Goal: Information Seeking & Learning: Check status

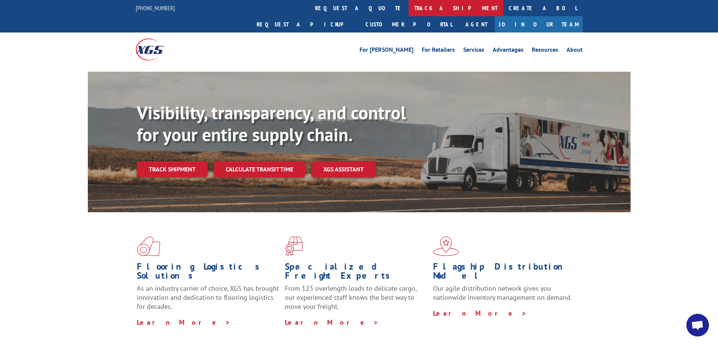
click at [409, 3] on link "track a shipment" at bounding box center [456, 8] width 95 height 16
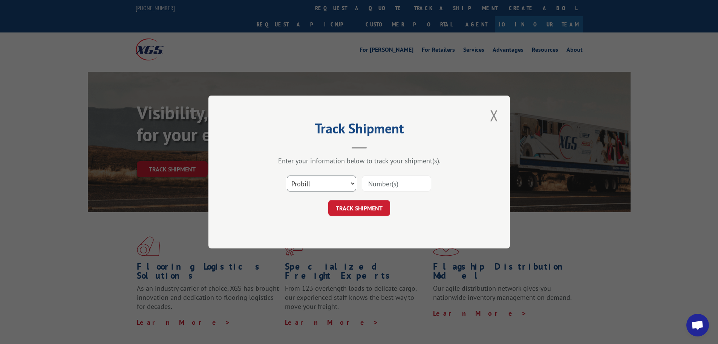
click at [326, 185] on select "Select category... Probill BOL PO" at bounding box center [321, 183] width 69 height 16
select select "bol"
click at [287, 175] on select "Select category... Probill BOL PO" at bounding box center [321, 183] width 69 height 16
click at [401, 187] on input at bounding box center [396, 183] width 69 height 16
type input "5946856"
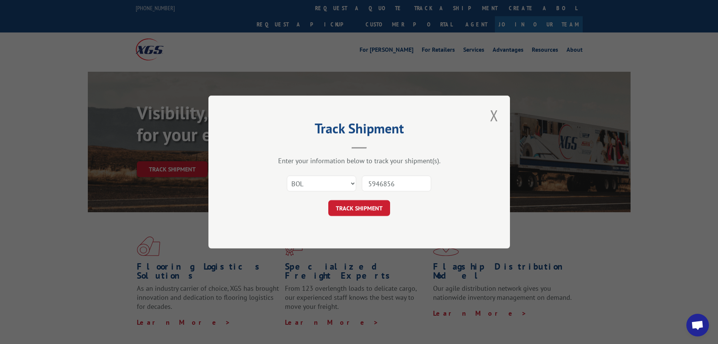
click button "TRACK SHIPMENT" at bounding box center [359, 208] width 62 height 16
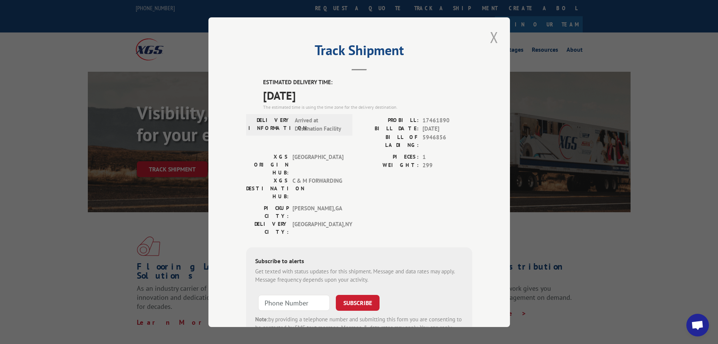
click at [495, 35] on button "Close modal" at bounding box center [494, 37] width 13 height 21
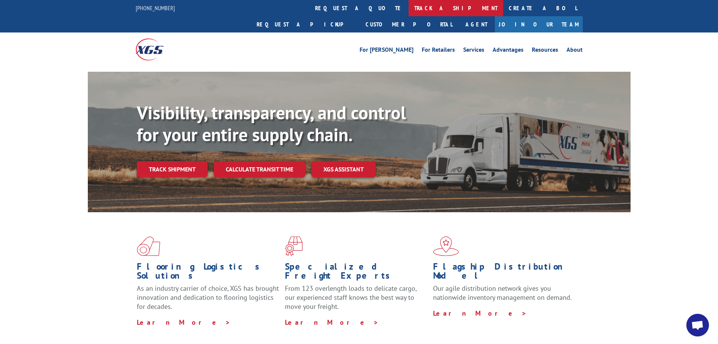
click at [409, 5] on link "track a shipment" at bounding box center [456, 8] width 95 height 16
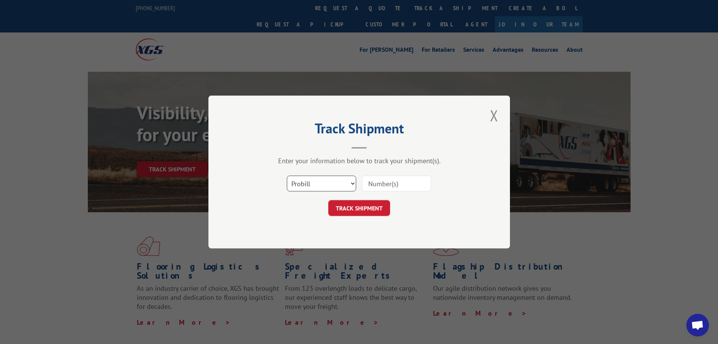
click at [334, 189] on select "Select category... Probill BOL PO" at bounding box center [321, 183] width 69 height 16
select select "bol"
click at [287, 175] on select "Select category... Probill BOL PO" at bounding box center [321, 183] width 69 height 16
click at [391, 184] on input at bounding box center [396, 183] width 69 height 16
type input "5946542"
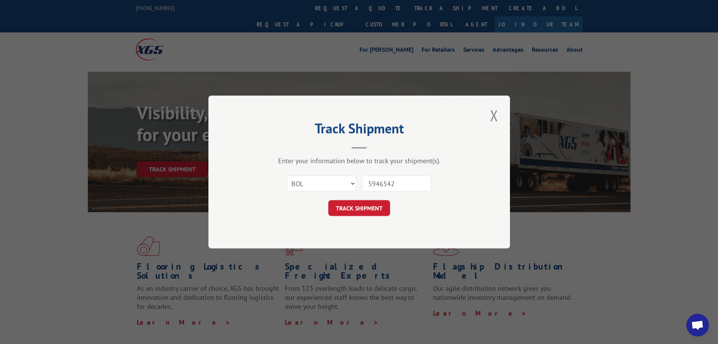
click at [370, 209] on button "TRACK SHIPMENT" at bounding box center [359, 208] width 62 height 16
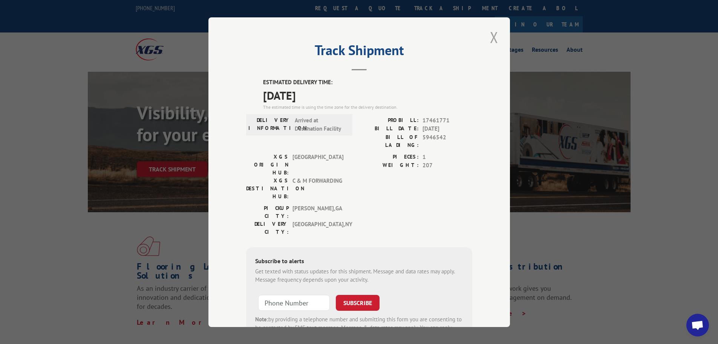
click at [491, 35] on button "Close modal" at bounding box center [494, 37] width 13 height 21
